Goal: Task Accomplishment & Management: Manage account settings

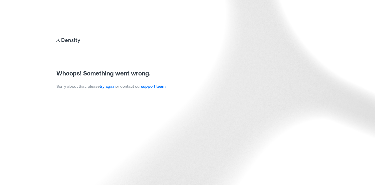
click at [112, 85] on link "try again" at bounding box center [108, 86] width 16 height 5
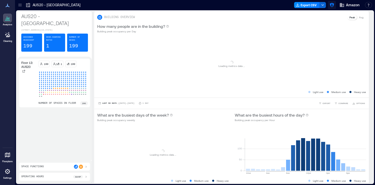
click at [331, 4] on icon "button" at bounding box center [332, 5] width 4 height 4
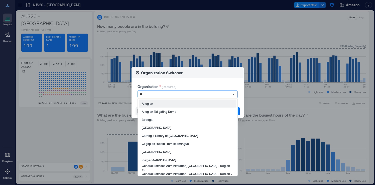
type input "*"
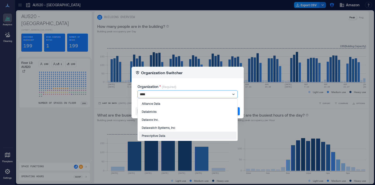
type input "****"
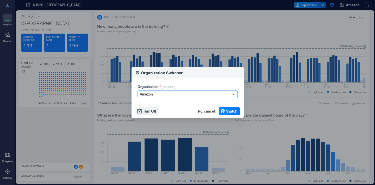
click at [168, 95] on div at bounding box center [185, 94] width 91 height 6
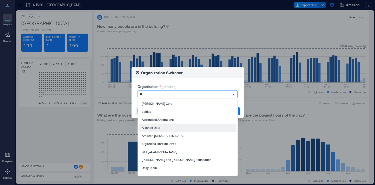
type input "*"
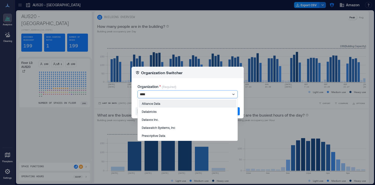
type input "****"
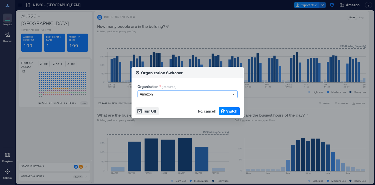
click at [225, 94] on div at bounding box center [185, 94] width 91 height 6
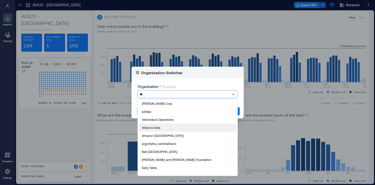
type input "*"
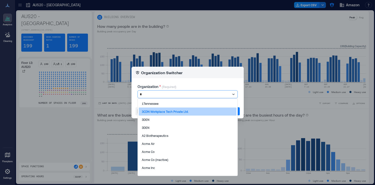
type input "**"
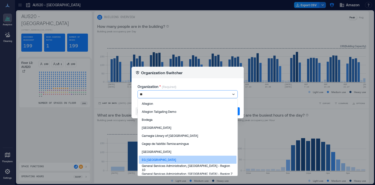
click at [181, 161] on div "EG [GEOGRAPHIC_DATA]" at bounding box center [188, 160] width 98 height 8
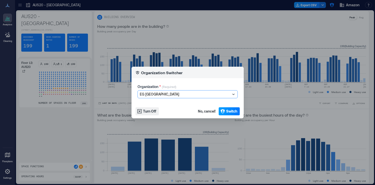
click at [228, 113] on span "Switch" at bounding box center [231, 111] width 11 height 5
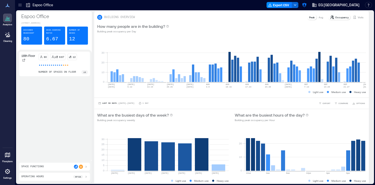
click at [10, 172] on icon at bounding box center [8, 172] width 6 height 6
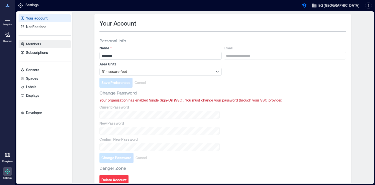
click at [47, 46] on link "Members" at bounding box center [45, 44] width 52 height 8
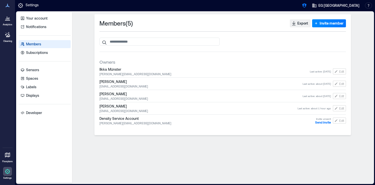
drag, startPoint x: 319, startPoint y: 24, endPoint x: 255, endPoint y: 18, distance: 64.5
click at [255, 18] on div "Members ( 5 ) Export Invite member Owners [PERSON_NAME] [PERSON_NAME][EMAIL_ADD…" at bounding box center [223, 74] width 257 height 121
click at [327, 27] on button "Invite member" at bounding box center [329, 23] width 34 height 8
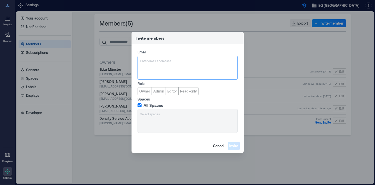
type input "**********"
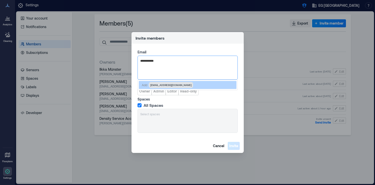
click at [160, 87] on span "[EMAIL_ADDRESS][DOMAIN_NAME]" at bounding box center [171, 85] width 44 height 6
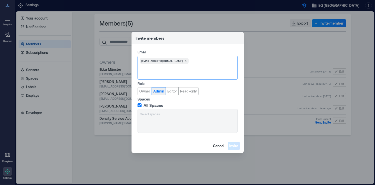
click at [160, 92] on span "Admin" at bounding box center [158, 91] width 11 height 5
click at [238, 147] on button "Invite" at bounding box center [234, 146] width 12 height 8
